Goal: Task Accomplishment & Management: Complete application form

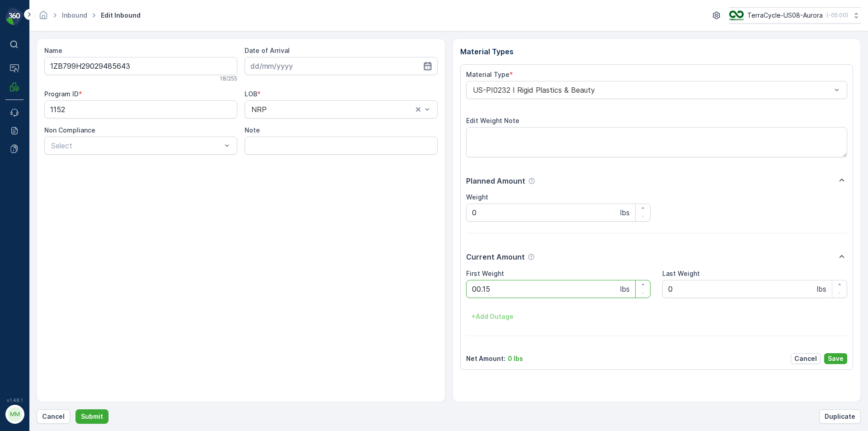
click at [75, 409] on button "Submit" at bounding box center [91, 416] width 33 height 14
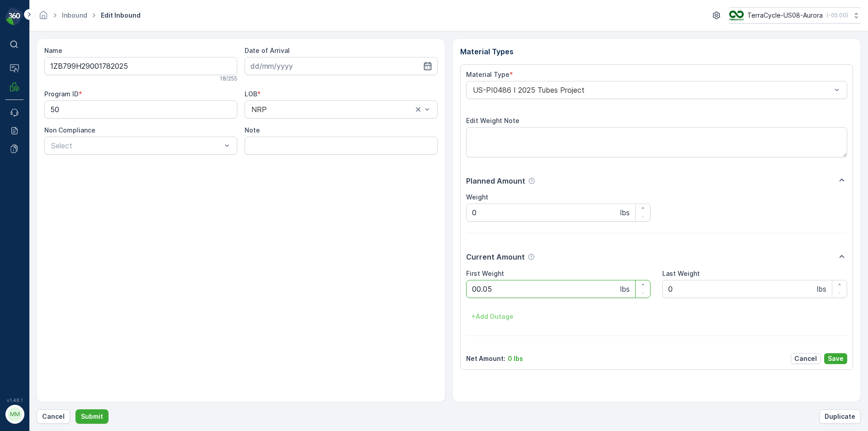
click at [75, 409] on button "Submit" at bounding box center [91, 416] width 33 height 14
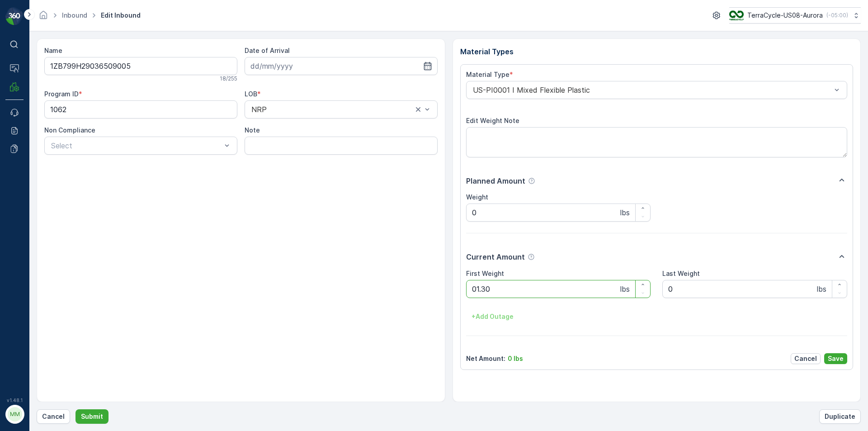
click at [75, 409] on button "Submit" at bounding box center [91, 416] width 33 height 14
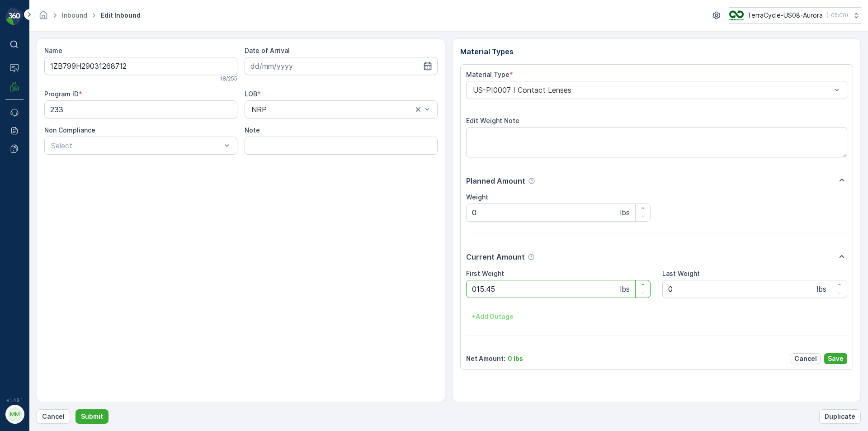
click at [75, 409] on button "Submit" at bounding box center [91, 416] width 33 height 14
type Weight "05.95"
click at [75, 409] on button "Submit" at bounding box center [91, 416] width 33 height 14
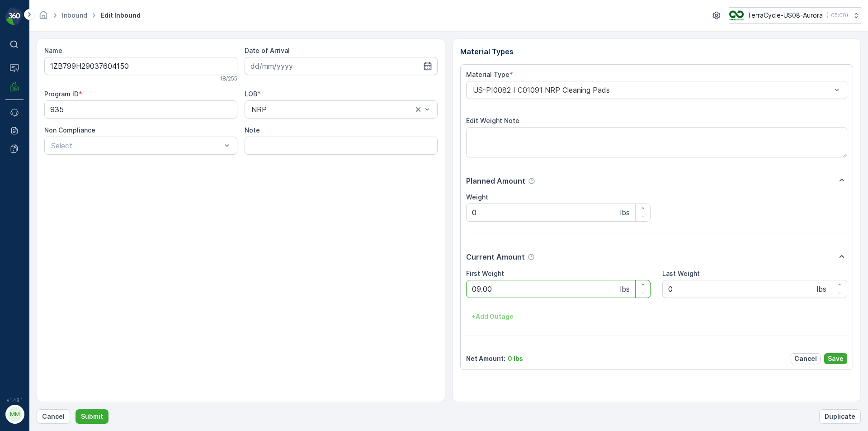
click at [75, 409] on button "Submit" at bounding box center [91, 416] width 33 height 14
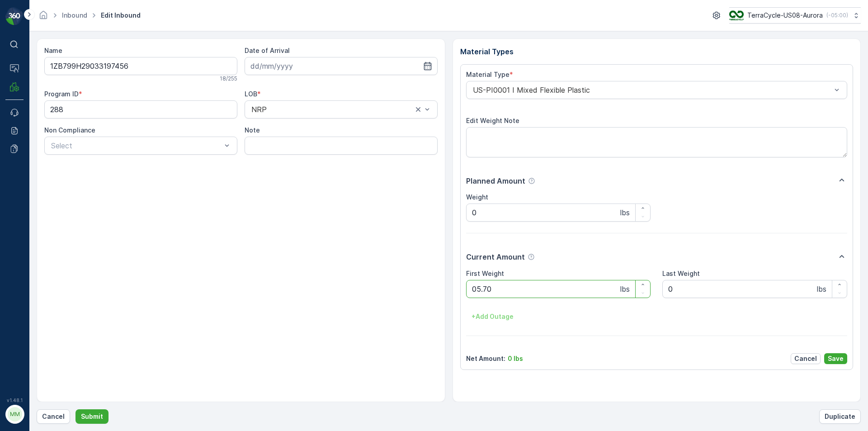
click at [75, 409] on button "Submit" at bounding box center [91, 416] width 33 height 14
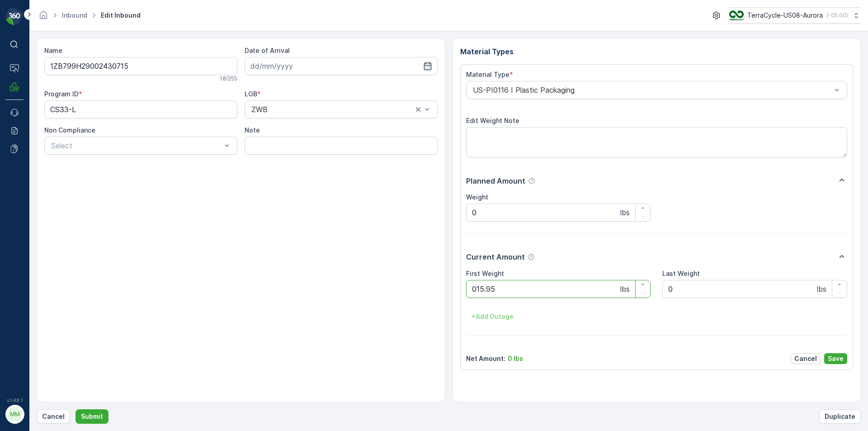
click at [75, 409] on button "Submit" at bounding box center [91, 416] width 33 height 14
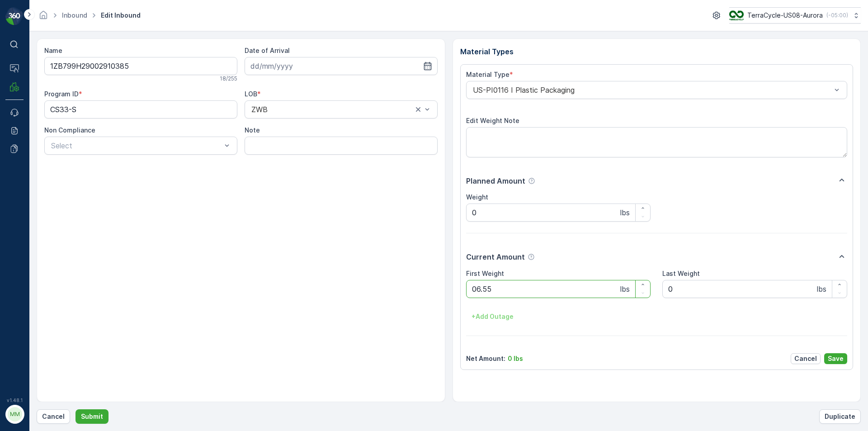
click at [75, 409] on button "Submit" at bounding box center [91, 416] width 33 height 14
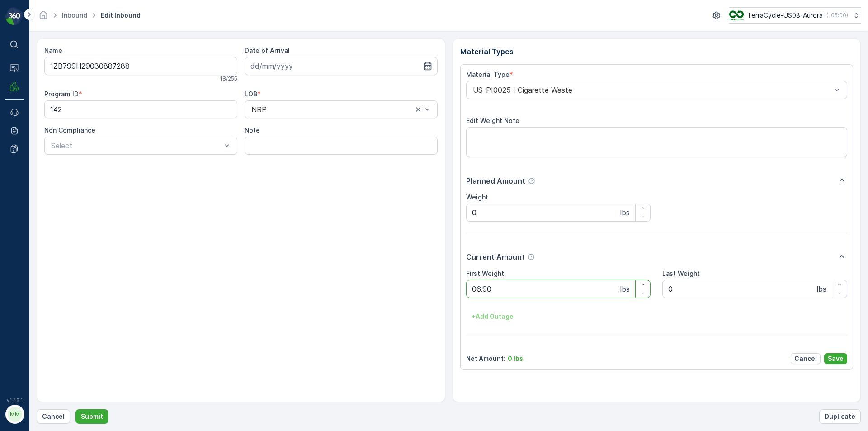
click at [75, 409] on button "Submit" at bounding box center [91, 416] width 33 height 14
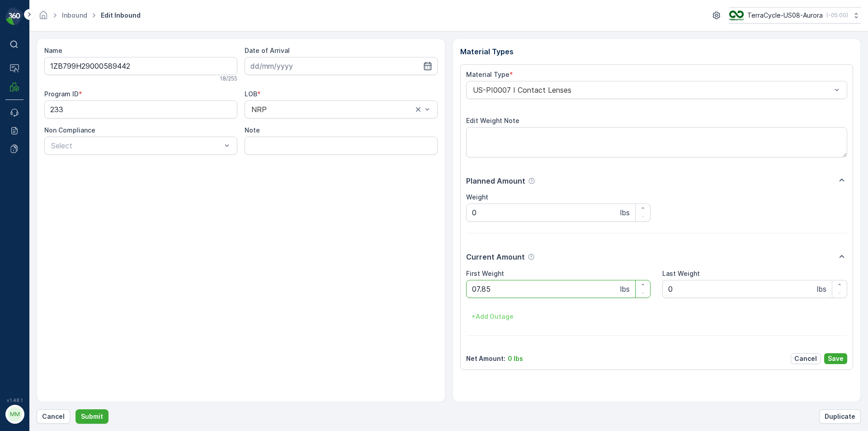
click at [75, 409] on button "Submit" at bounding box center [91, 416] width 33 height 14
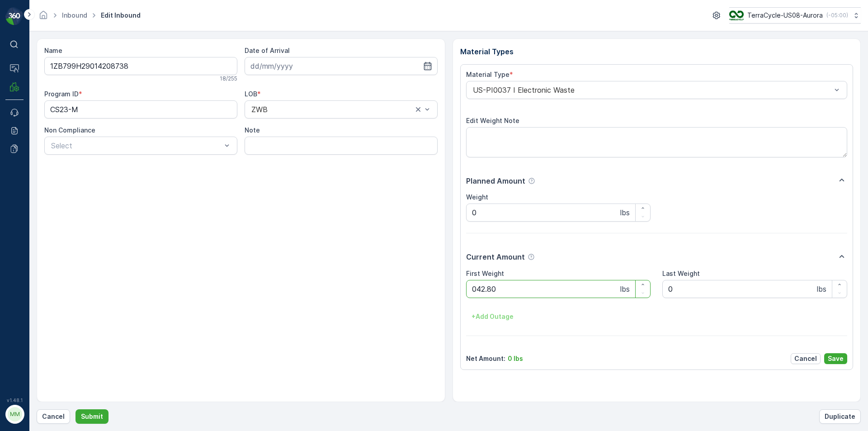
click at [75, 409] on button "Submit" at bounding box center [91, 416] width 33 height 14
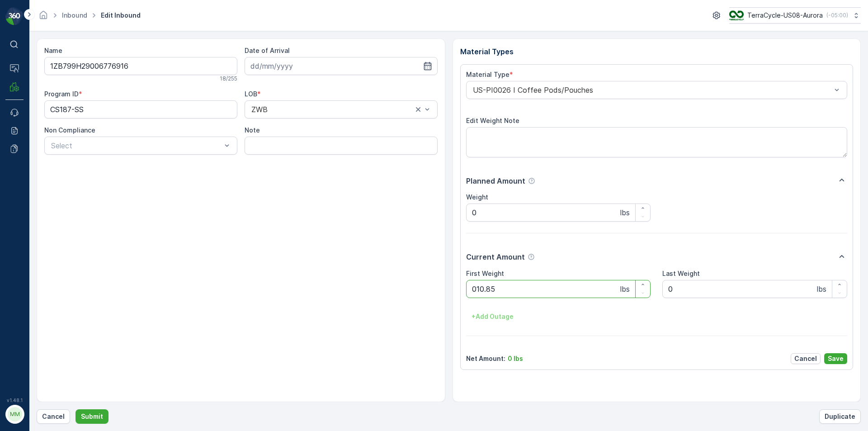
click at [75, 409] on button "Submit" at bounding box center [91, 416] width 33 height 14
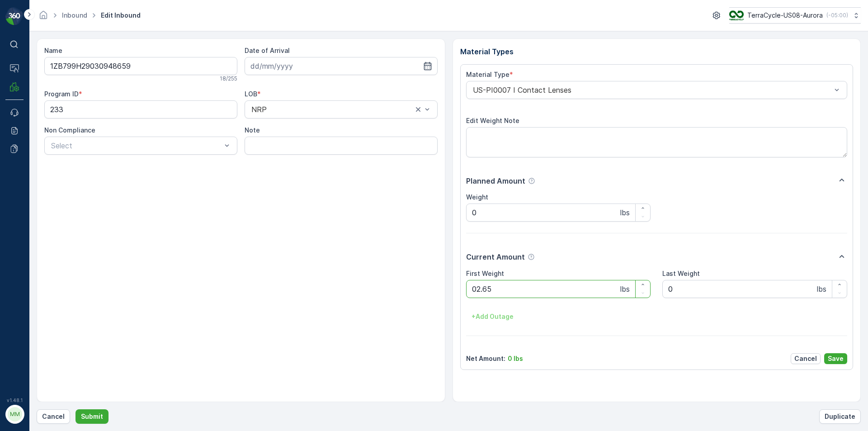
click at [75, 409] on button "Submit" at bounding box center [91, 416] width 33 height 14
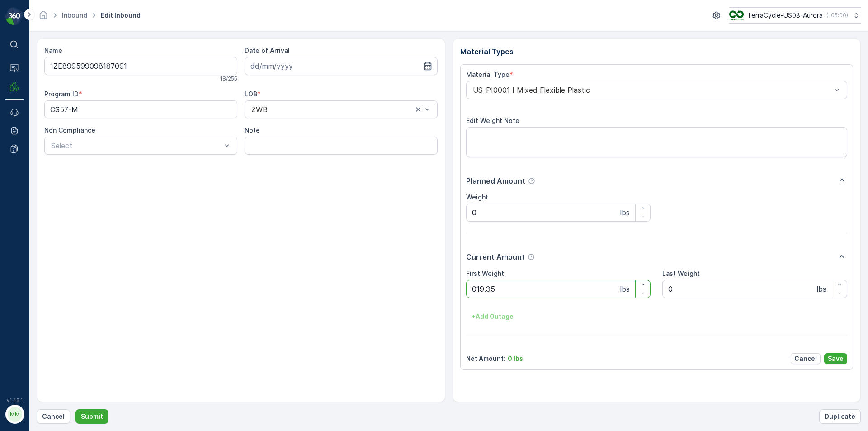
click at [75, 409] on button "Submit" at bounding box center [91, 416] width 33 height 14
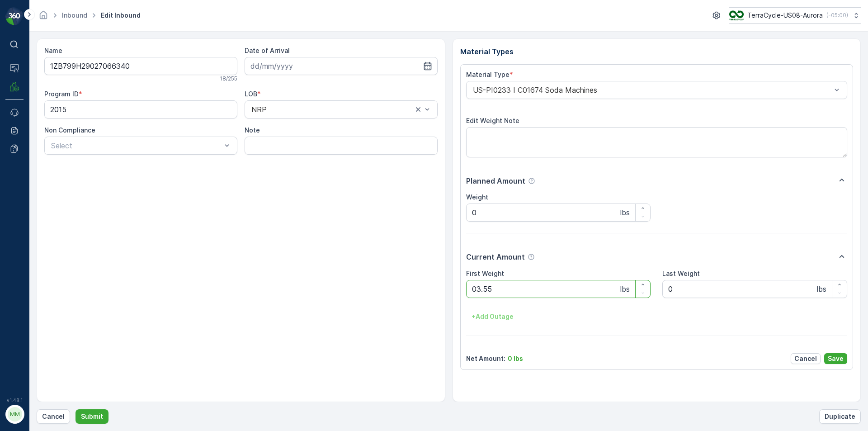
click at [75, 409] on button "Submit" at bounding box center [91, 416] width 33 height 14
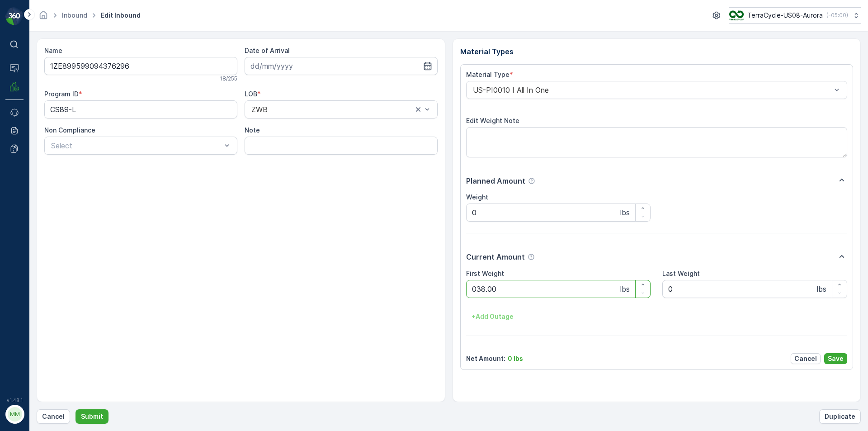
click at [75, 409] on button "Submit" at bounding box center [91, 416] width 33 height 14
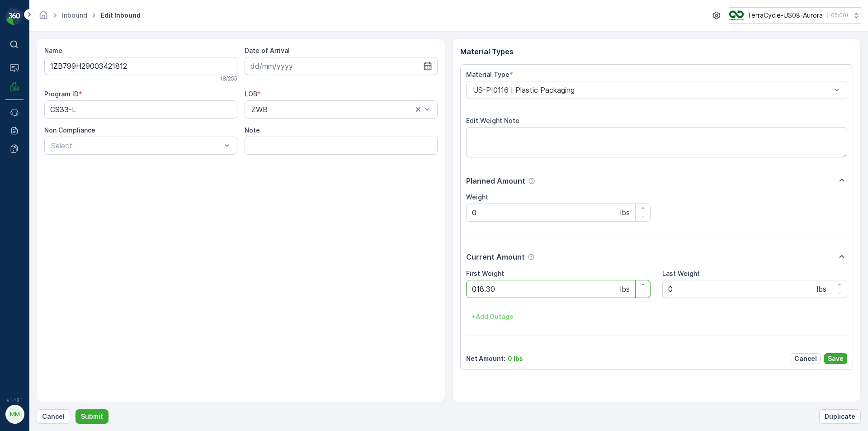
click at [75, 409] on button "Submit" at bounding box center [91, 416] width 33 height 14
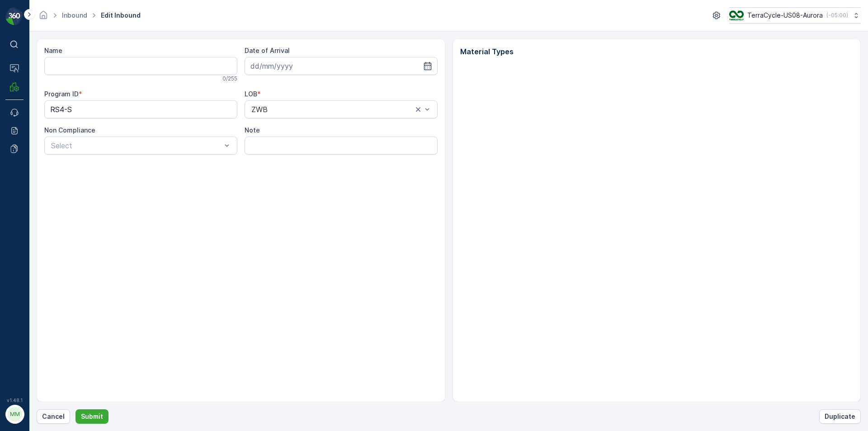
type input "1ZE899599090890871"
type input "[DATE]"
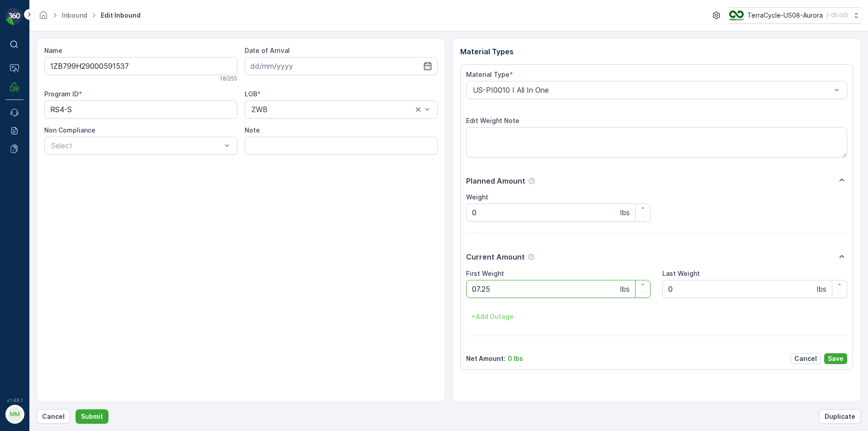
click at [75, 409] on button "Submit" at bounding box center [91, 416] width 33 height 14
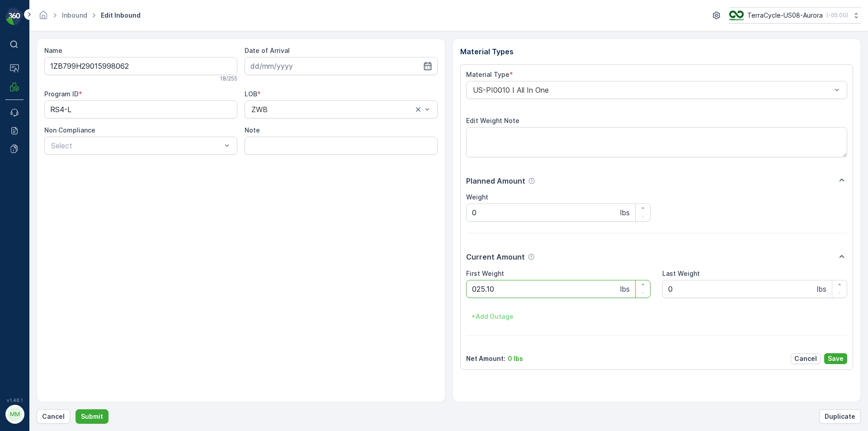
click at [75, 409] on button "Submit" at bounding box center [91, 416] width 33 height 14
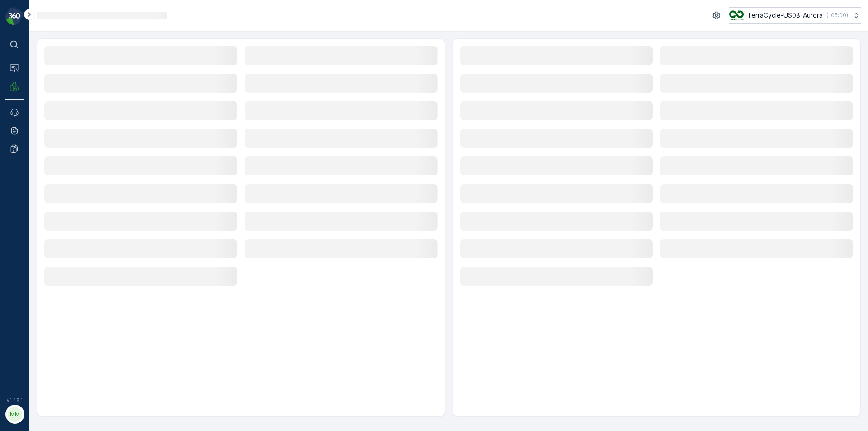
drag, startPoint x: 268, startPoint y: 99, endPoint x: 337, endPoint y: 210, distance: 130.6
click at [302, 180] on div "Loading... Loading... Loading... Loading... Loading... Loading... Loading... Lo…" at bounding box center [240, 166] width 393 height 241
drag, startPoint x: 337, startPoint y: 210, endPoint x: 512, endPoint y: 239, distance: 177.7
click at [422, 259] on div "Loading... Loading... Loading... Loading... Loading... Loading... Loading... Lo…" at bounding box center [240, 166] width 393 height 241
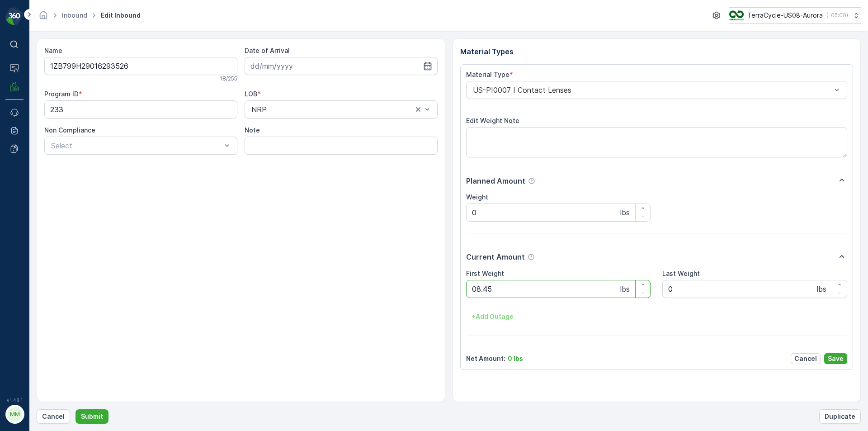
click at [75, 409] on button "Submit" at bounding box center [91, 416] width 33 height 14
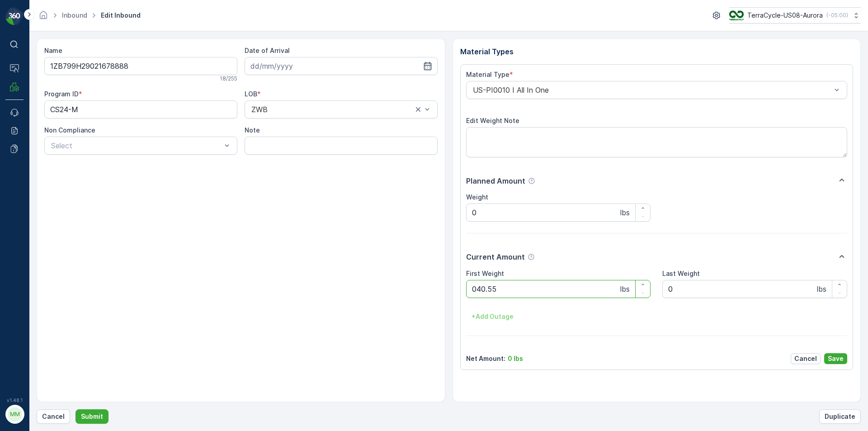
click at [75, 409] on button "Submit" at bounding box center [91, 416] width 33 height 14
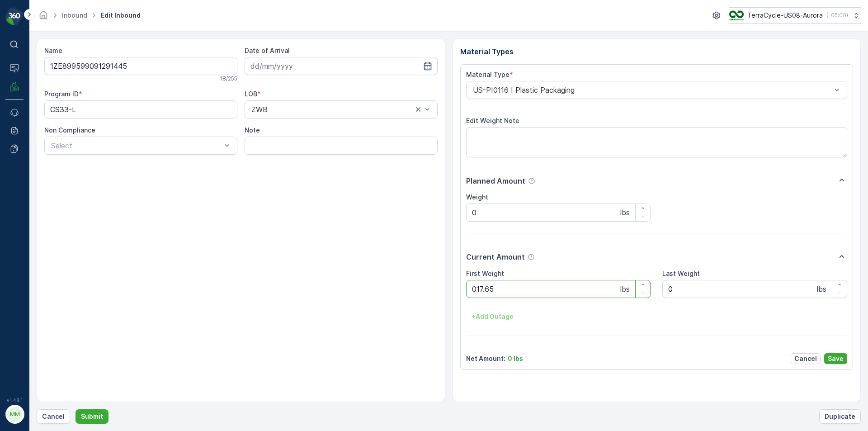
click at [75, 409] on button "Submit" at bounding box center [91, 416] width 33 height 14
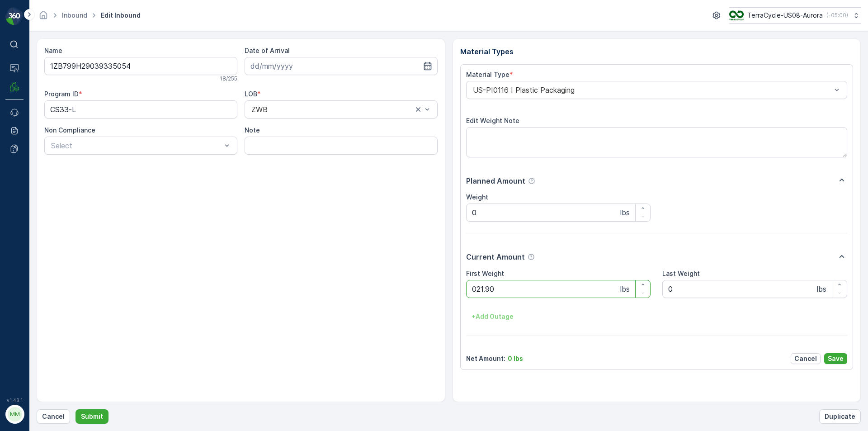
click at [75, 409] on button "Submit" at bounding box center [91, 416] width 33 height 14
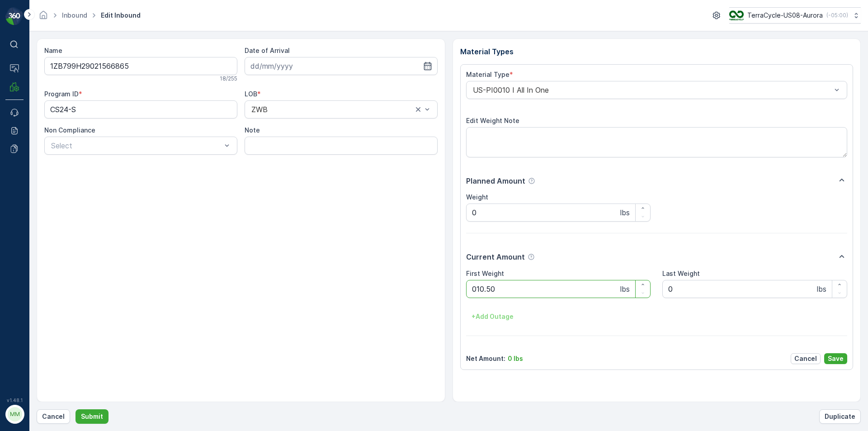
click at [75, 409] on button "Submit" at bounding box center [91, 416] width 33 height 14
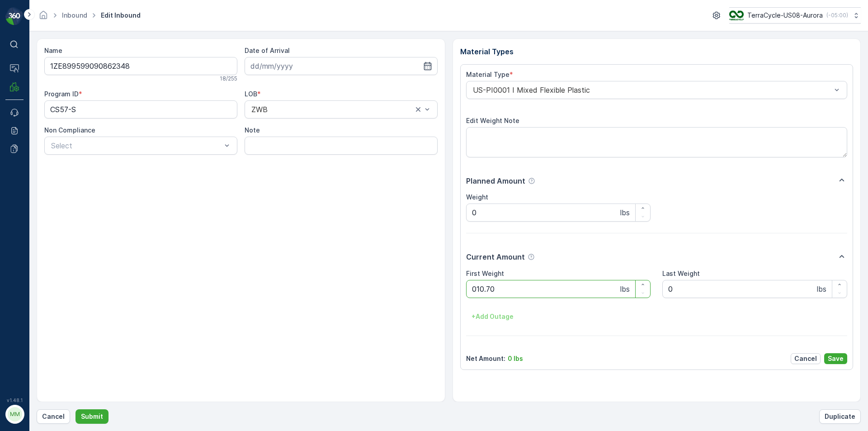
click at [75, 409] on button "Submit" at bounding box center [91, 416] width 33 height 14
type Weight "08.95"
click at [75, 409] on button "Submit" at bounding box center [91, 416] width 33 height 14
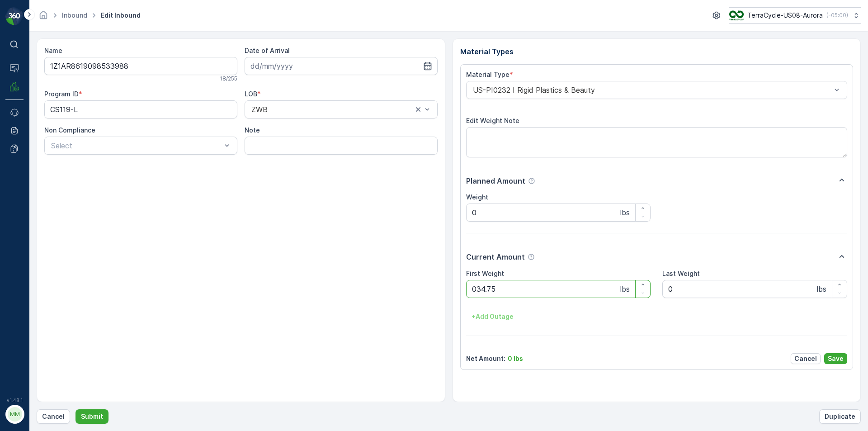
click at [75, 409] on button "Submit" at bounding box center [91, 416] width 33 height 14
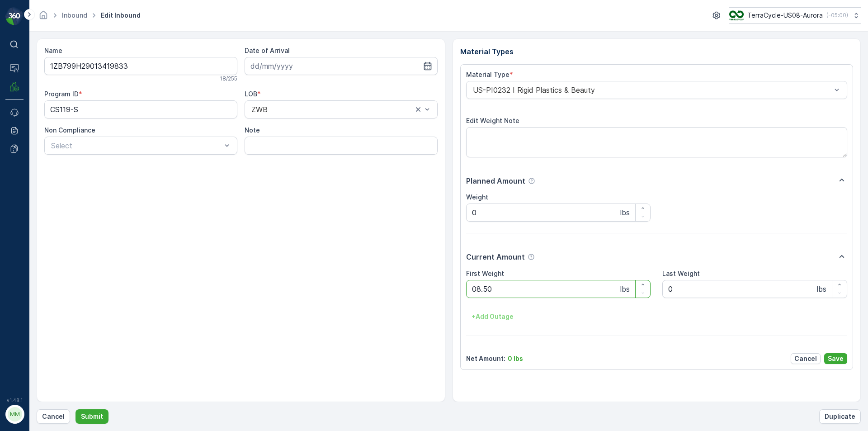
click at [75, 409] on button "Submit" at bounding box center [91, 416] width 33 height 14
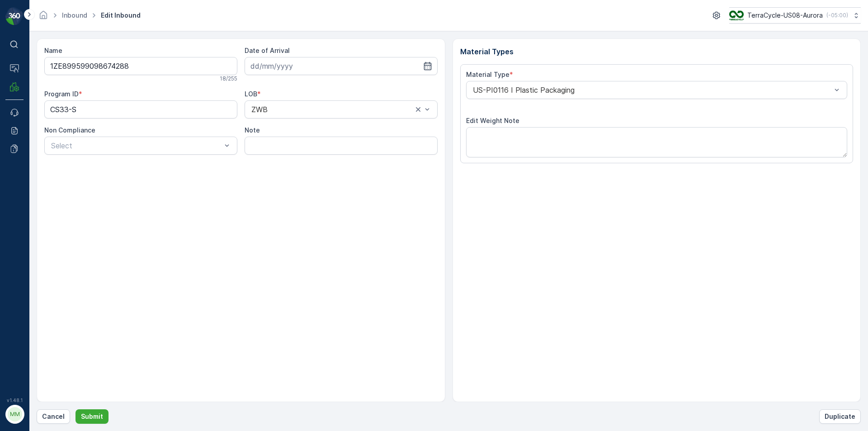
click at [75, 409] on button "Submit" at bounding box center [91, 416] width 33 height 14
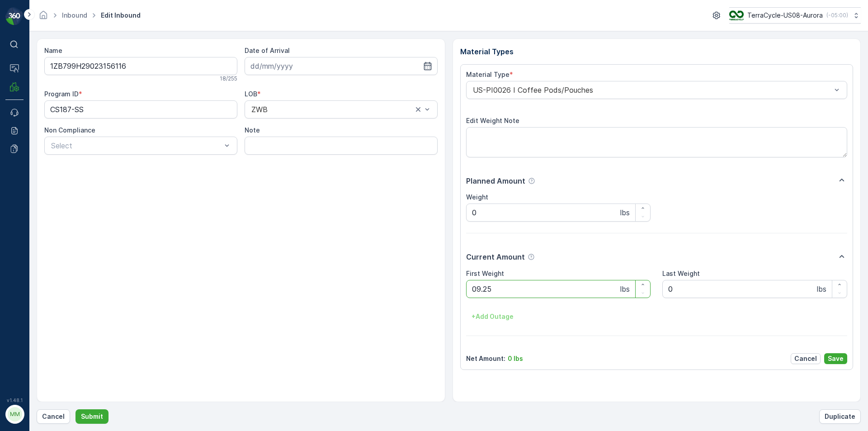
click at [75, 409] on button "Submit" at bounding box center [91, 416] width 33 height 14
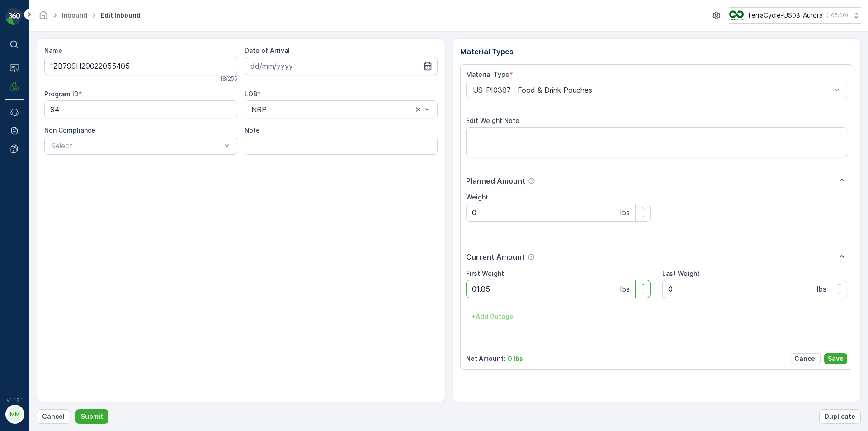
click at [75, 409] on button "Submit" at bounding box center [91, 416] width 33 height 14
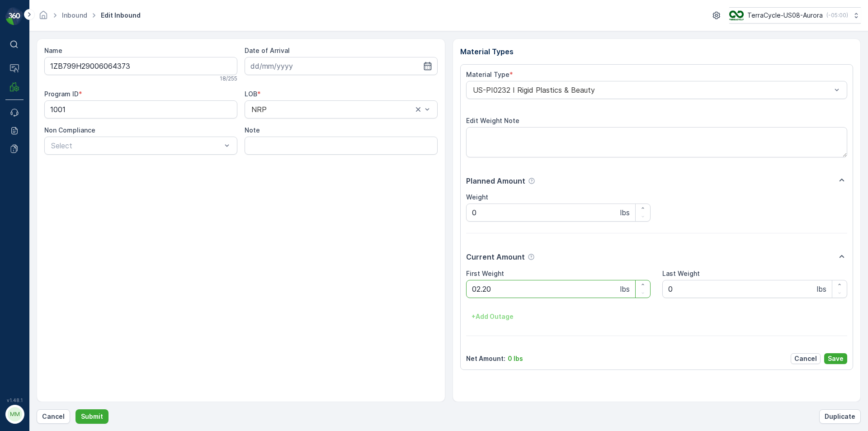
click at [75, 409] on button "Submit" at bounding box center [91, 416] width 33 height 14
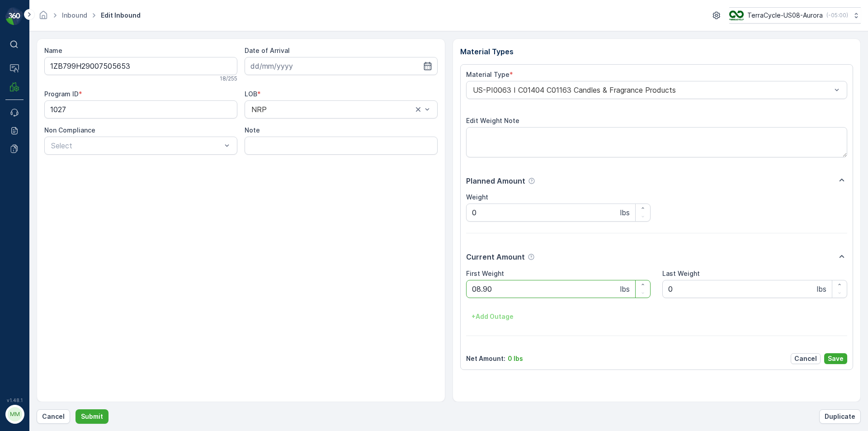
click at [75, 409] on button "Submit" at bounding box center [91, 416] width 33 height 14
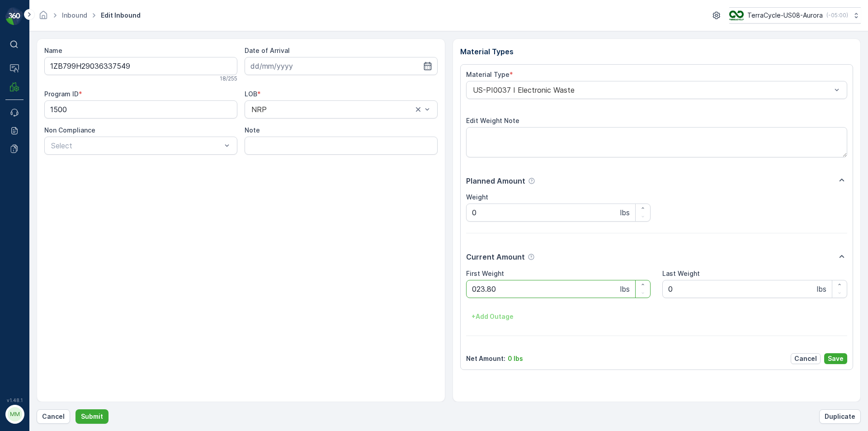
click at [75, 409] on button "Submit" at bounding box center [91, 416] width 33 height 14
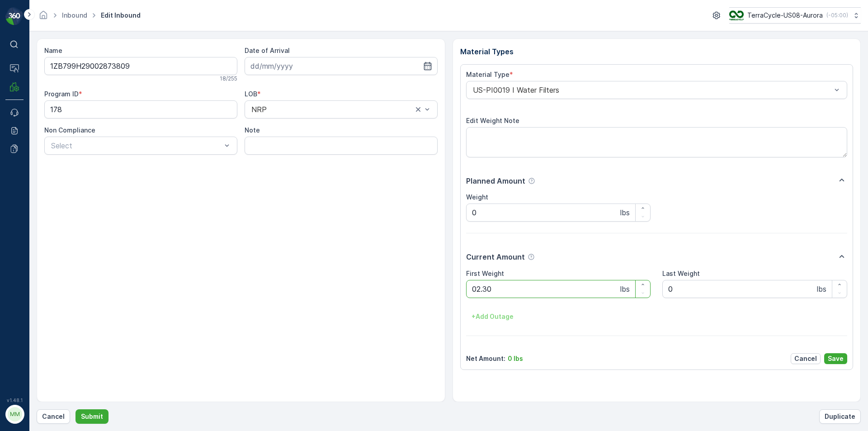
click at [75, 409] on button "Submit" at bounding box center [91, 416] width 33 height 14
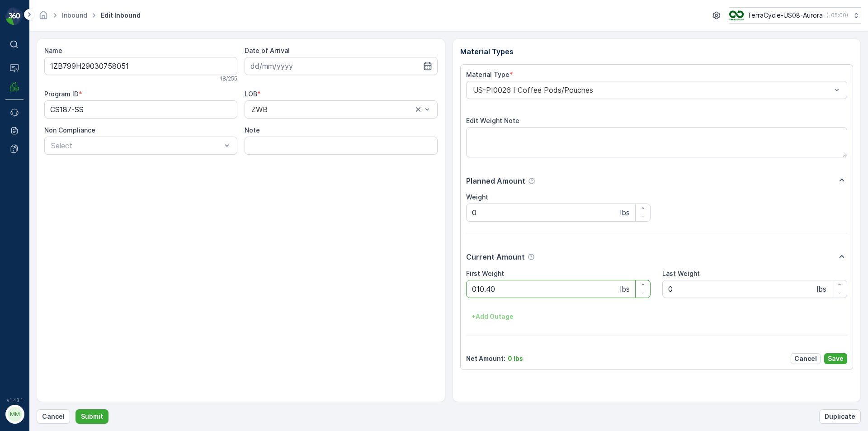
click at [75, 409] on button "Submit" at bounding box center [91, 416] width 33 height 14
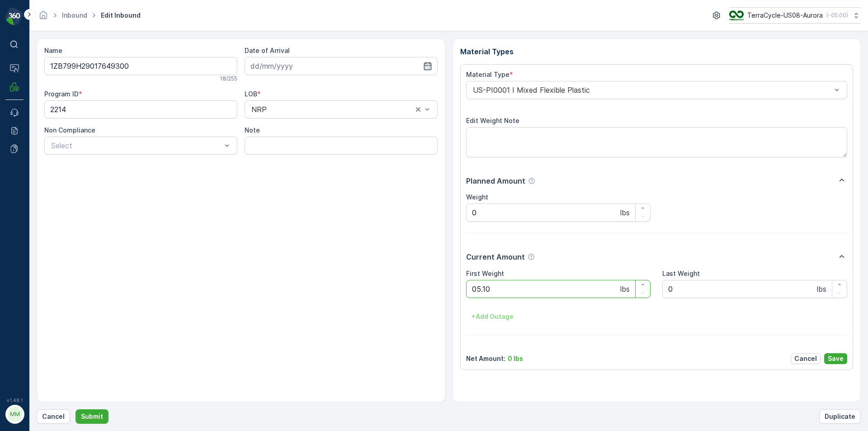
click at [75, 409] on button "Submit" at bounding box center [91, 416] width 33 height 14
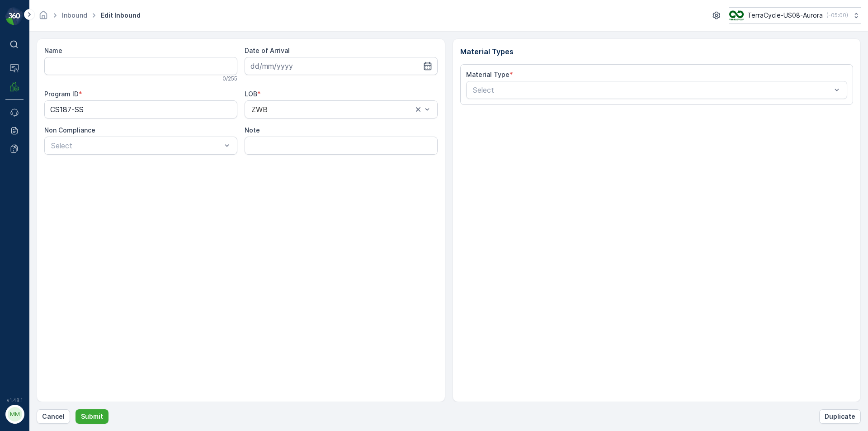
type input "1ZB799H29038100620"
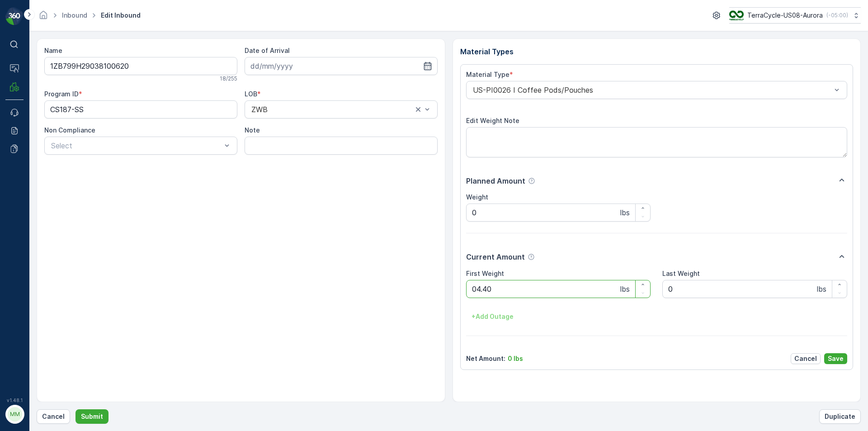
click at [75, 409] on button "Submit" at bounding box center [91, 416] width 33 height 14
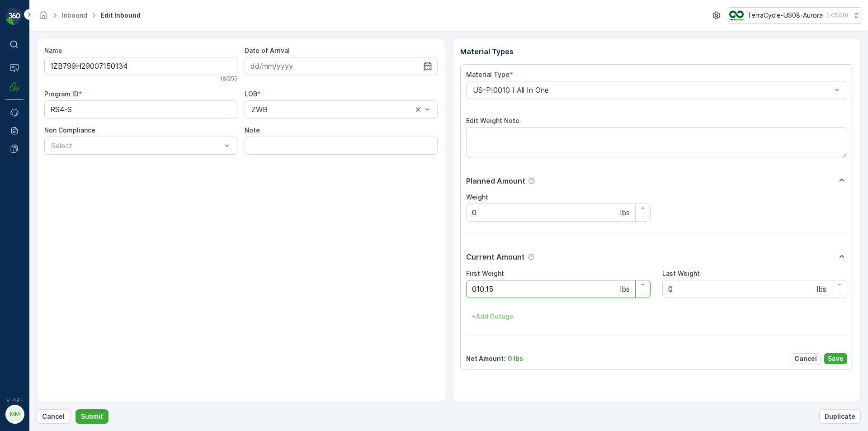
click at [75, 409] on button "Submit" at bounding box center [91, 416] width 33 height 14
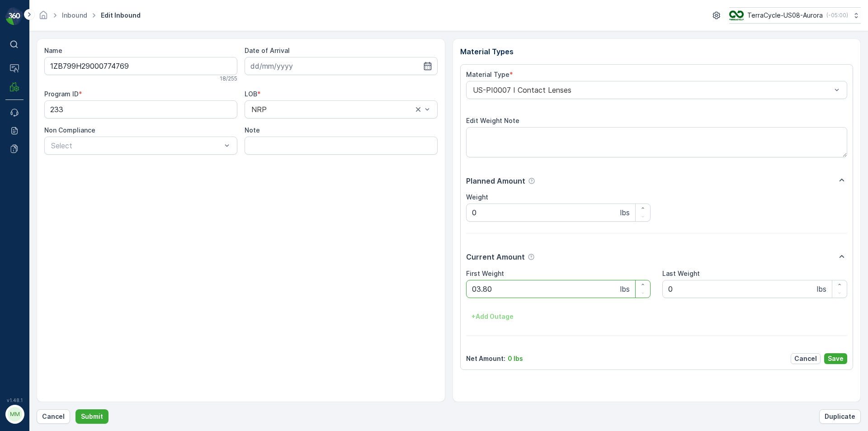
click at [75, 409] on button "Submit" at bounding box center [91, 416] width 33 height 14
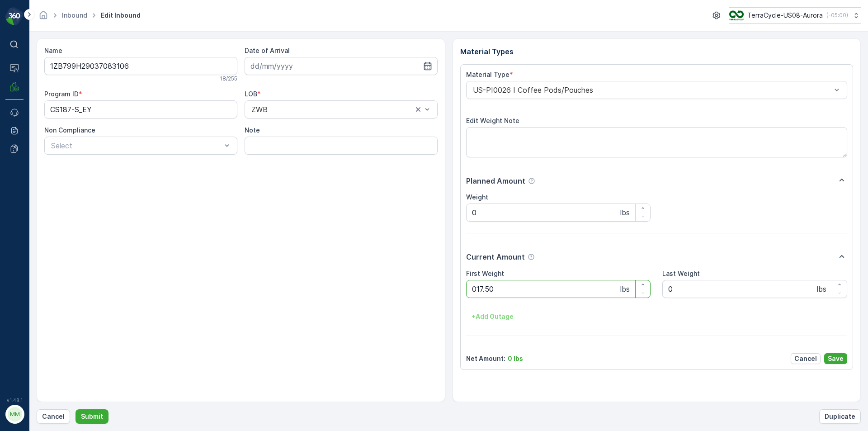
click at [75, 409] on button "Submit" at bounding box center [91, 416] width 33 height 14
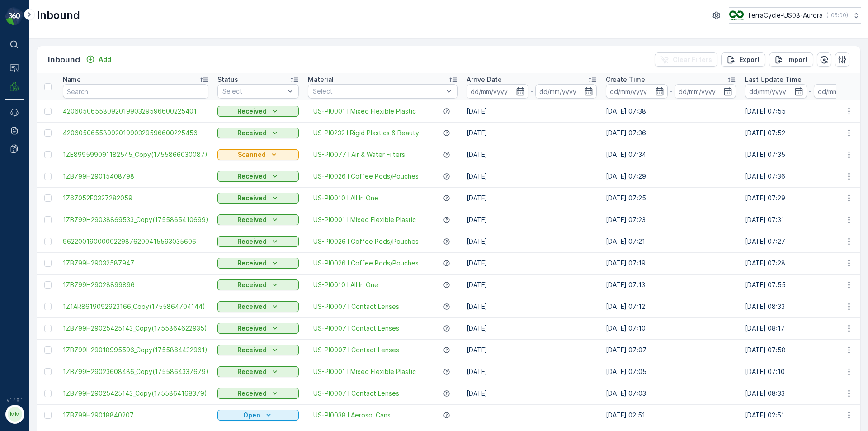
click at [372, 37] on div "Inbound TerraCycle-US08-Aurora ( -05:00 )" at bounding box center [448, 19] width 839 height 38
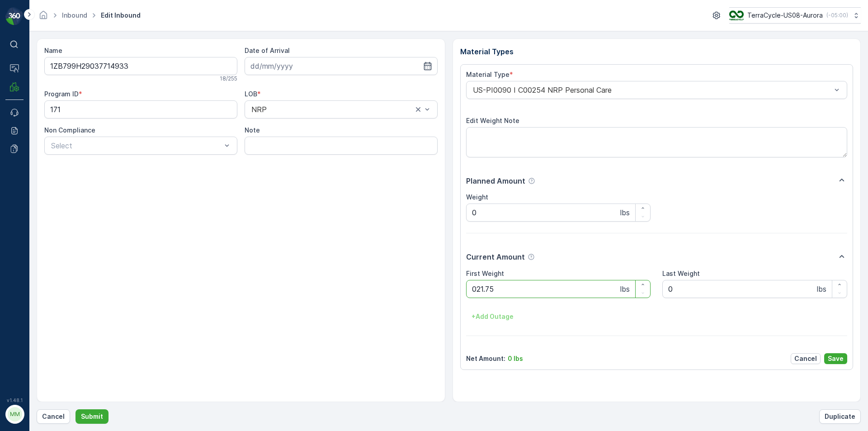
click at [75, 409] on button "Submit" at bounding box center [91, 416] width 33 height 14
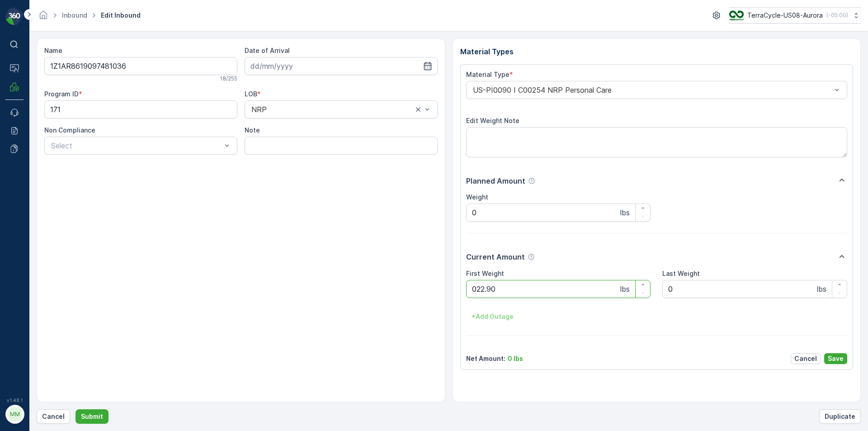
click at [75, 409] on button "Submit" at bounding box center [91, 416] width 33 height 14
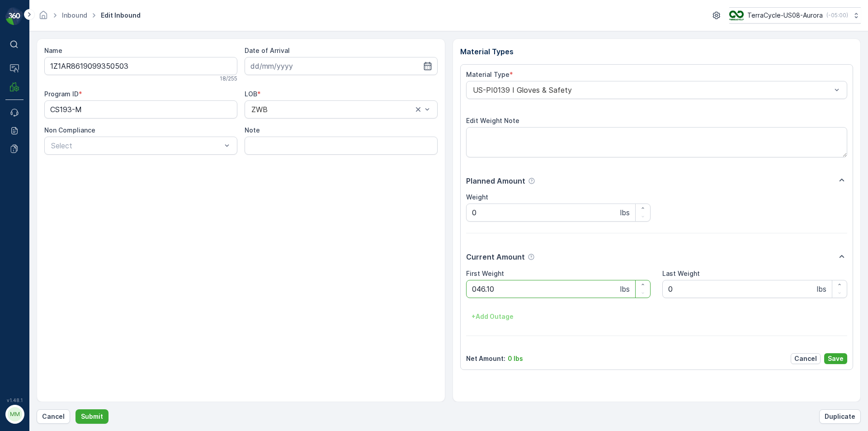
click at [75, 409] on button "Submit" at bounding box center [91, 416] width 33 height 14
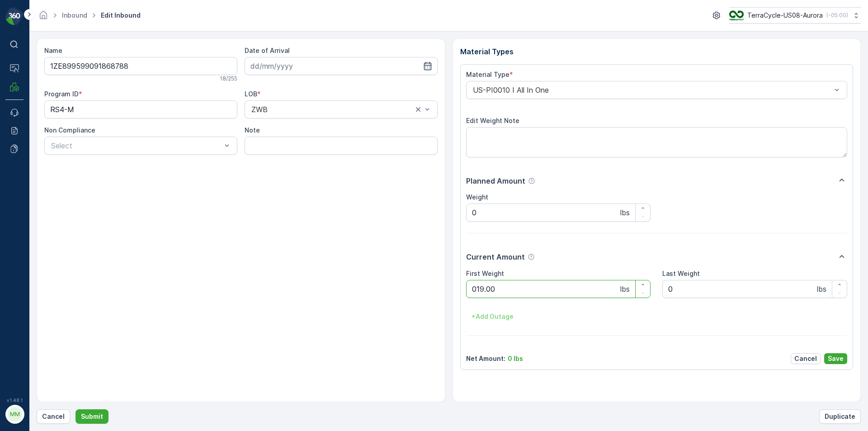
click at [75, 409] on button "Submit" at bounding box center [91, 416] width 33 height 14
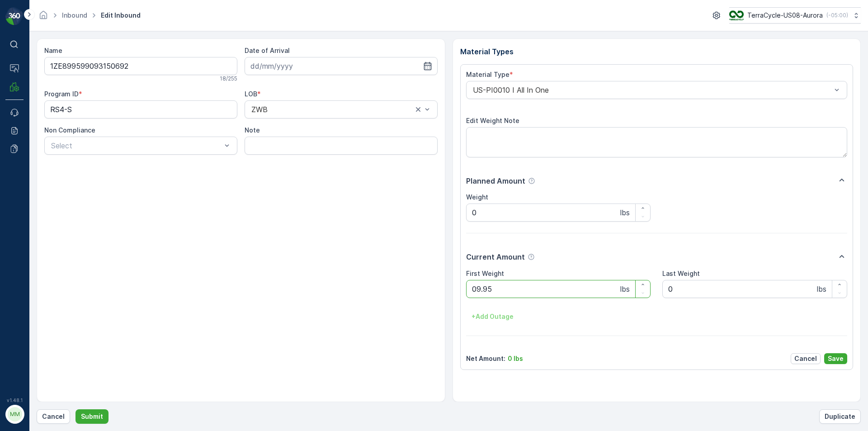
click at [75, 409] on button "Submit" at bounding box center [91, 416] width 33 height 14
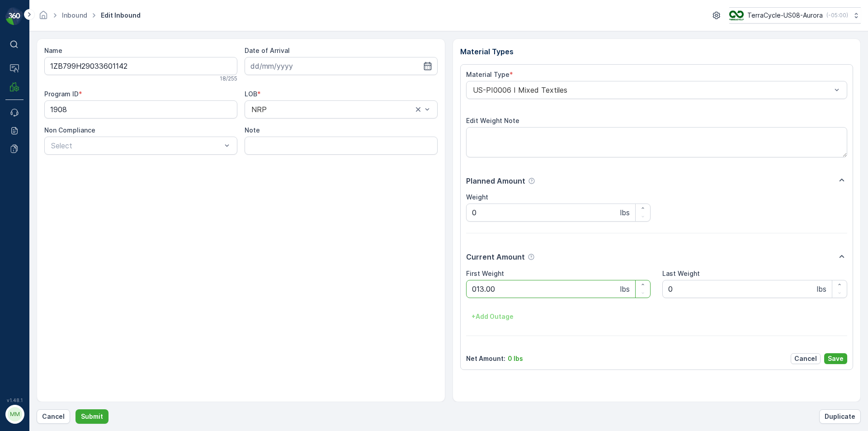
click at [75, 409] on button "Submit" at bounding box center [91, 416] width 33 height 14
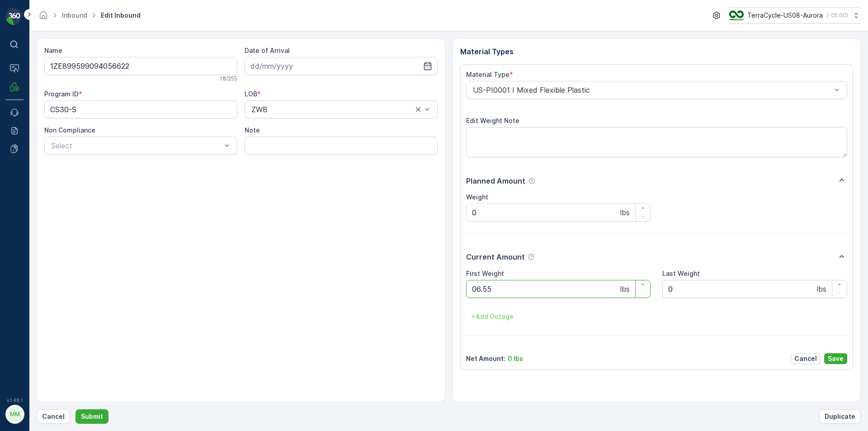
click at [75, 409] on button "Submit" at bounding box center [91, 416] width 33 height 14
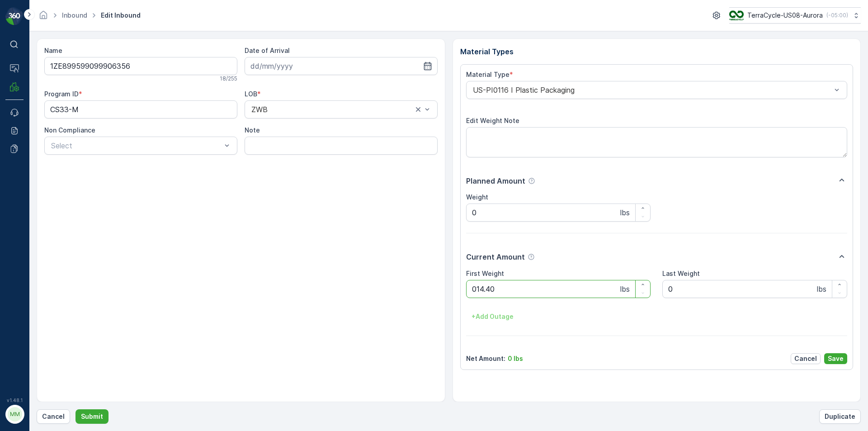
click at [75, 409] on button "Submit" at bounding box center [91, 416] width 33 height 14
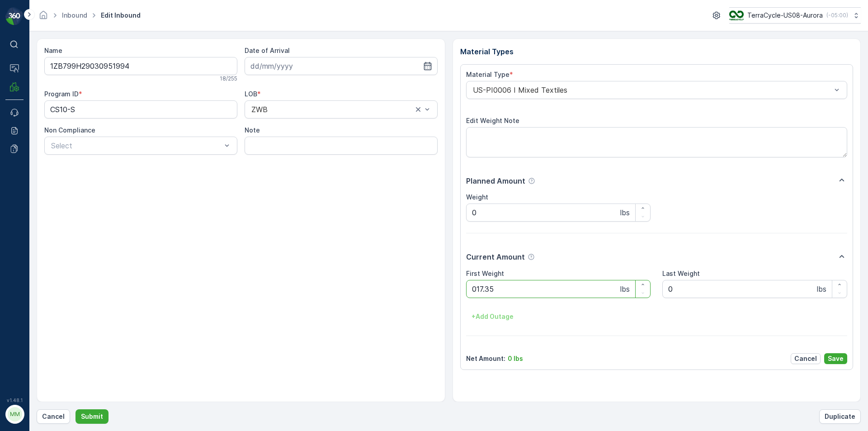
click at [75, 409] on button "Submit" at bounding box center [91, 416] width 33 height 14
